Goal: Find specific fact: Find specific fact

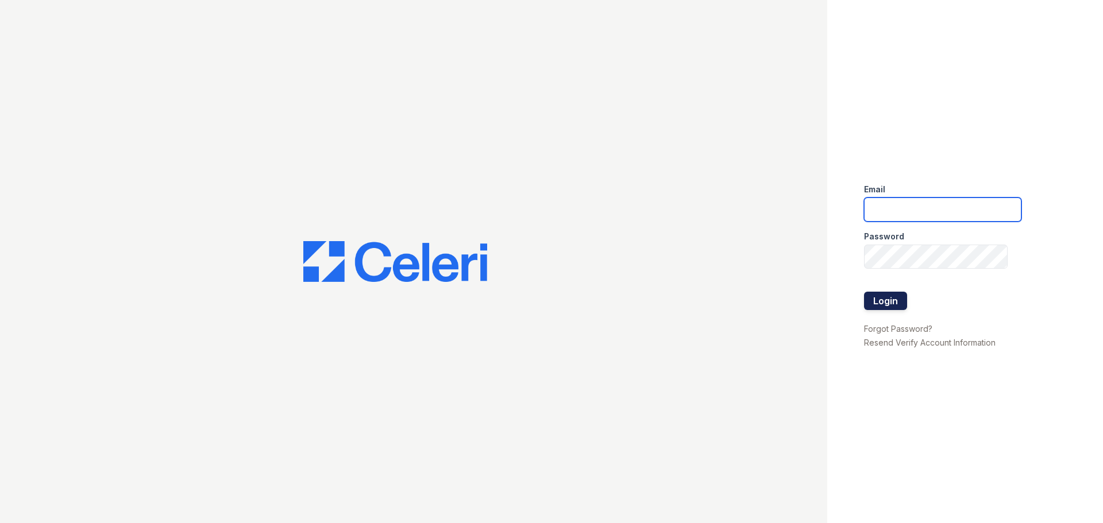
type input "[EMAIL_ADDRESS][DOMAIN_NAME]"
click at [888, 295] on button "Login" at bounding box center [885, 301] width 43 height 18
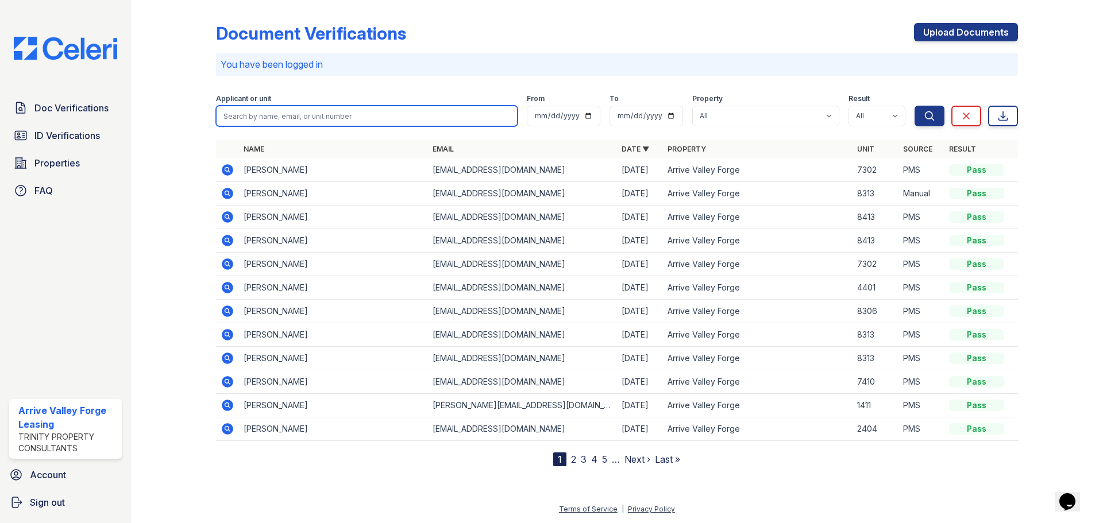
click at [321, 118] on input "search" at bounding box center [367, 116] width 302 height 21
type input "Jeremy Mendoza"
click at [915, 106] on button "Search" at bounding box center [930, 116] width 30 height 21
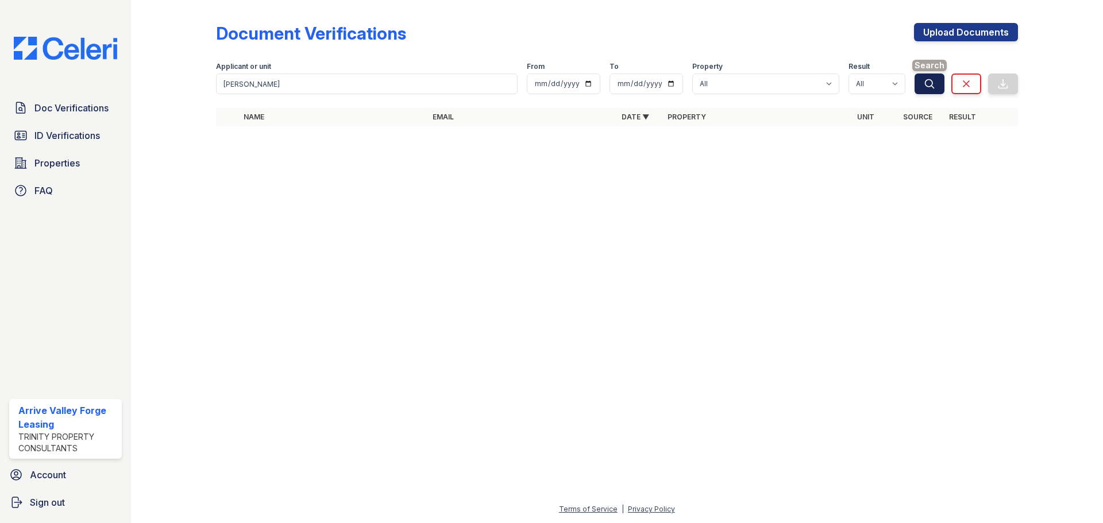
click at [927, 87] on icon "submit" at bounding box center [929, 83] width 9 height 9
